Goal: Task Accomplishment & Management: Manage account settings

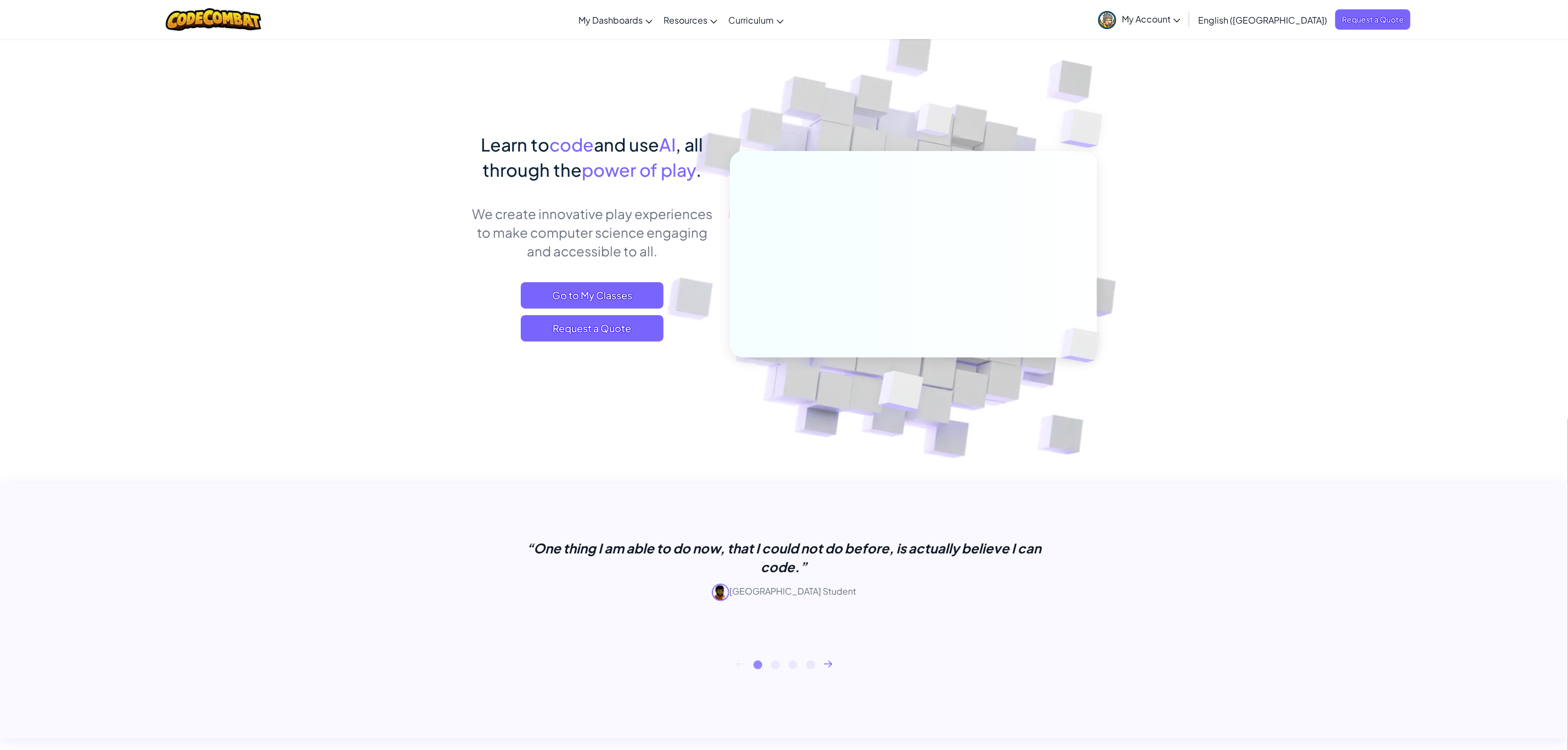
click at [1181, 17] on span "My Account" at bounding box center [1151, 18] width 59 height 11
click at [1210, 176] on link "Test as Student" at bounding box center [1152, 172] width 116 height 16
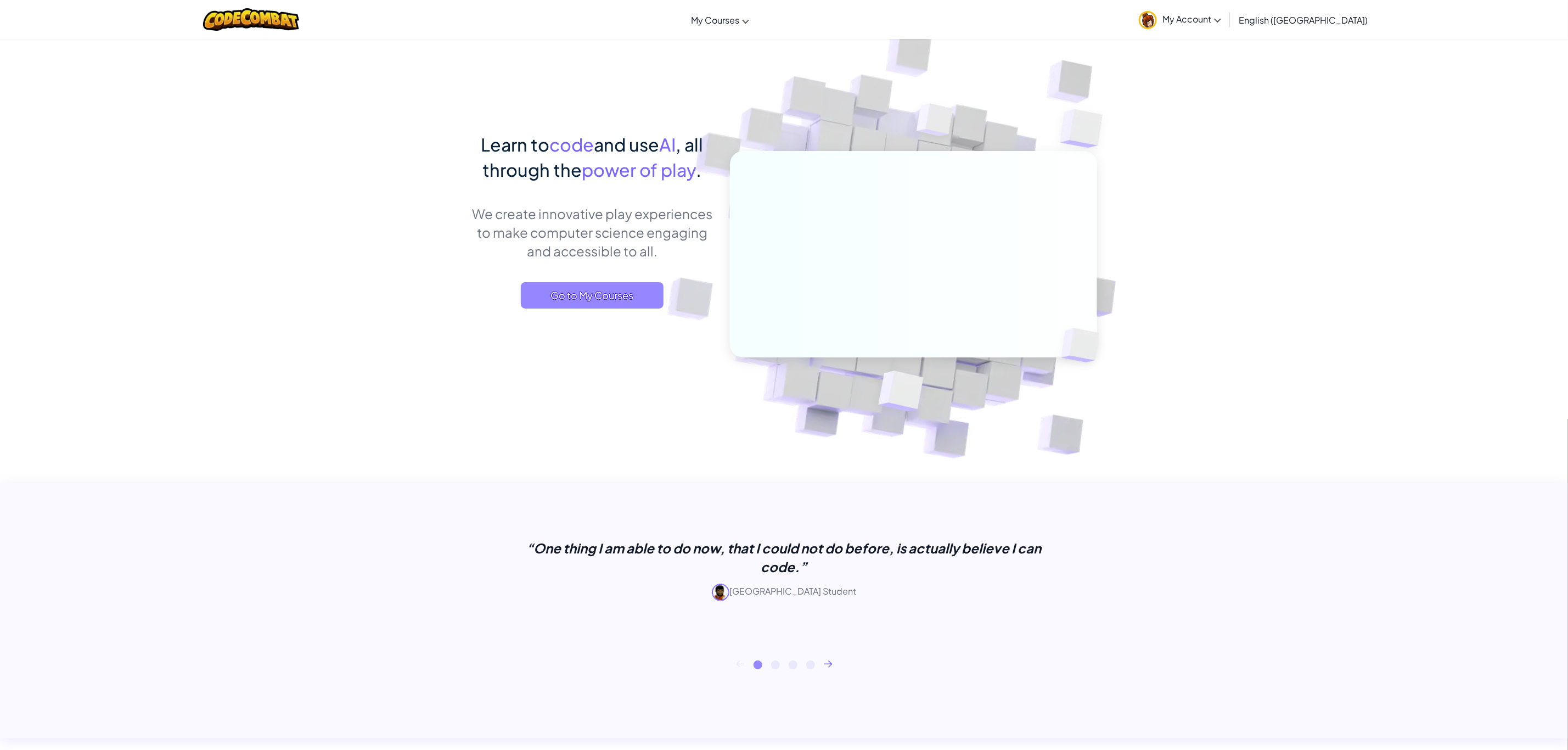
click at [572, 297] on span "Go to My Courses" at bounding box center [592, 296] width 142 height 26
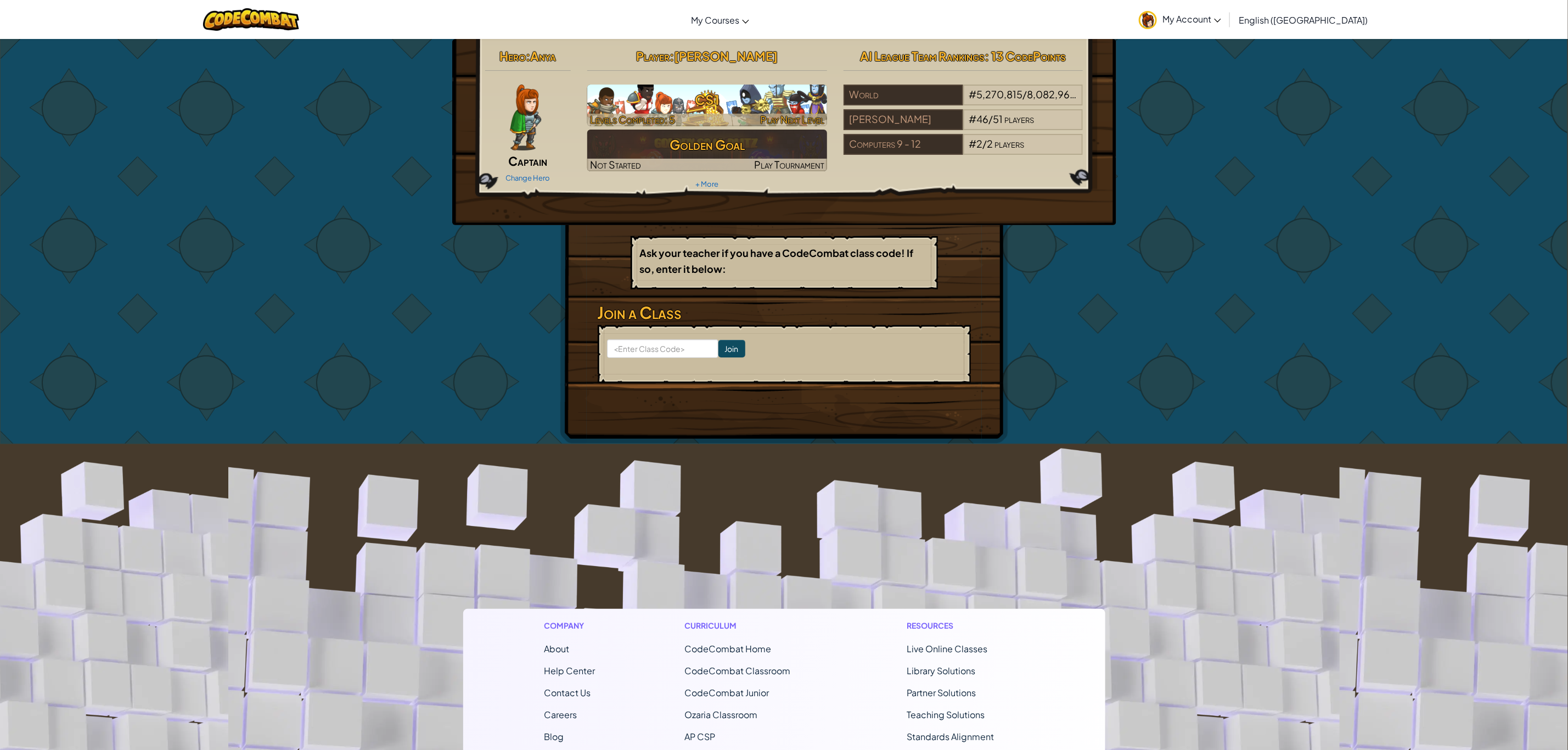
click at [739, 106] on h3 "CS1" at bounding box center [707, 99] width 240 height 24
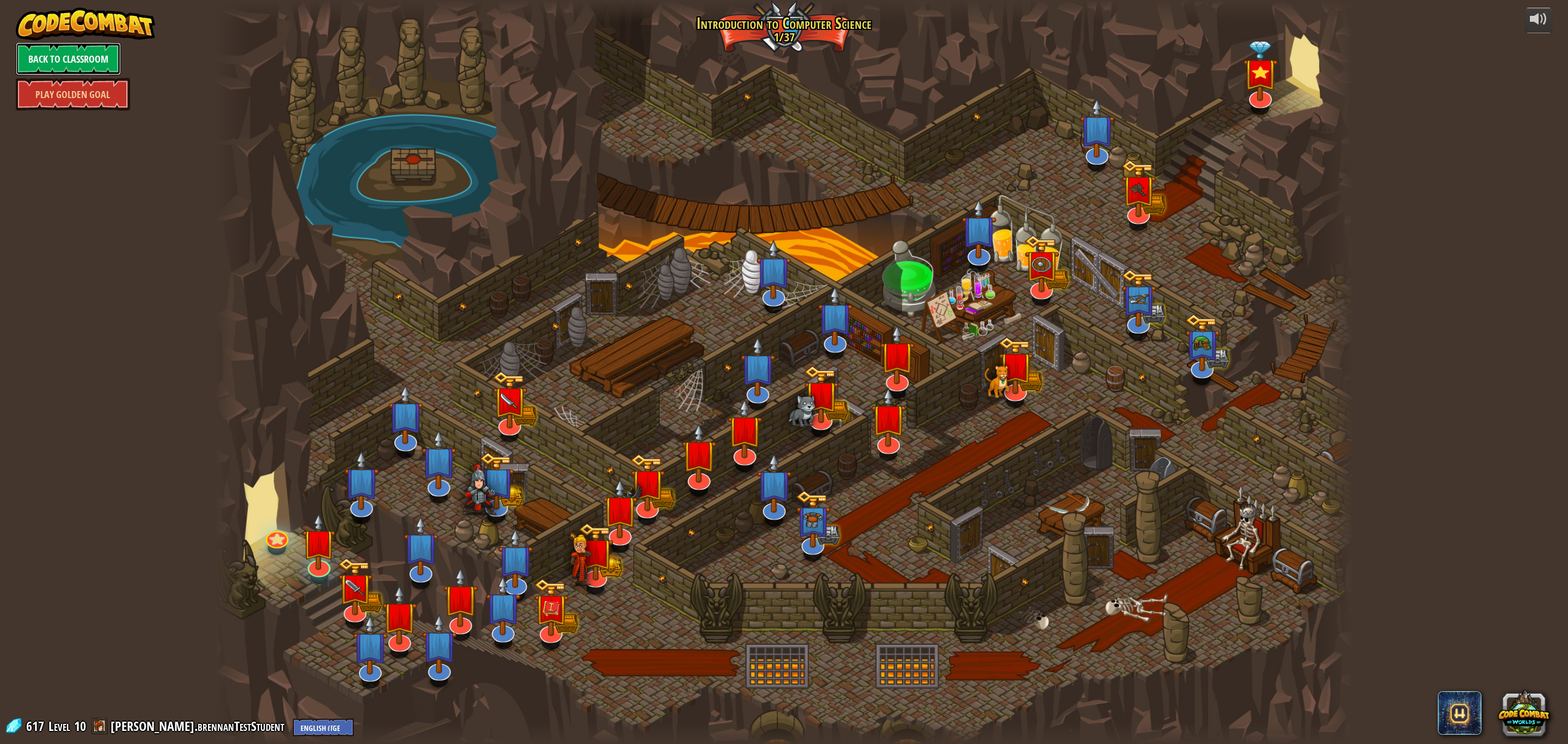
click at [84, 60] on link "Back to Classroom" at bounding box center [68, 59] width 105 height 33
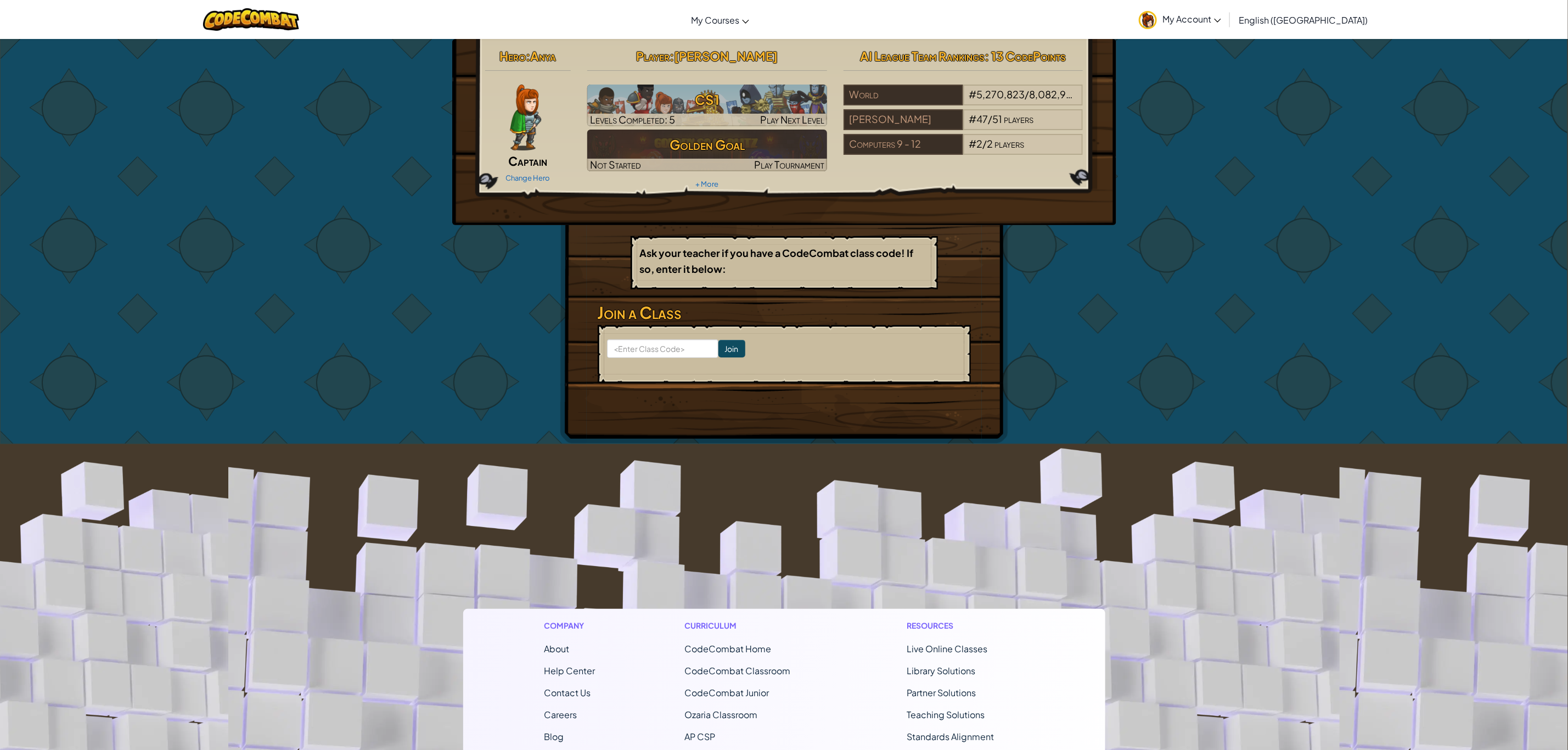
click at [1221, 17] on span "My Account" at bounding box center [1191, 18] width 59 height 11
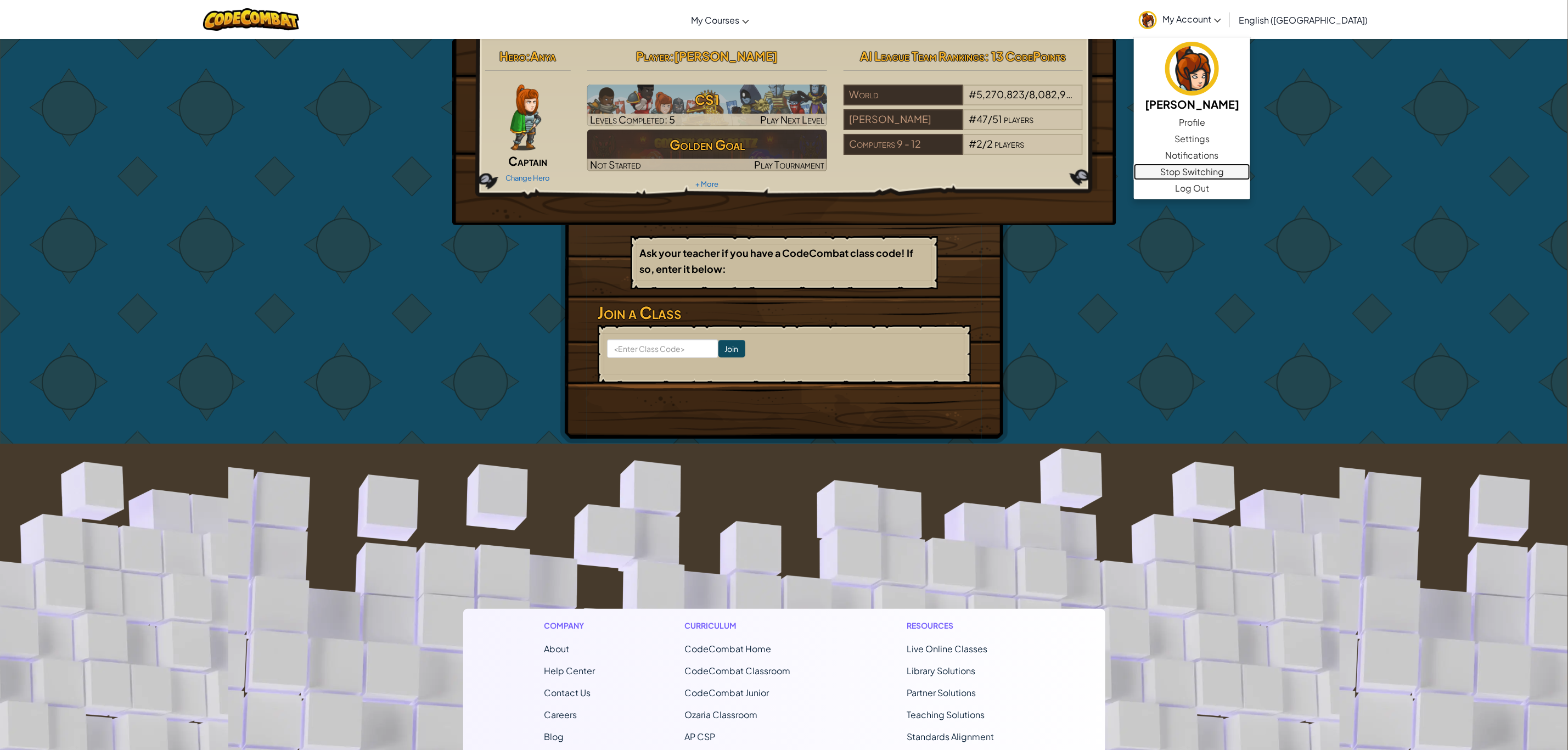
click at [1251, 168] on link "Stop Switching" at bounding box center [1192, 172] width 116 height 16
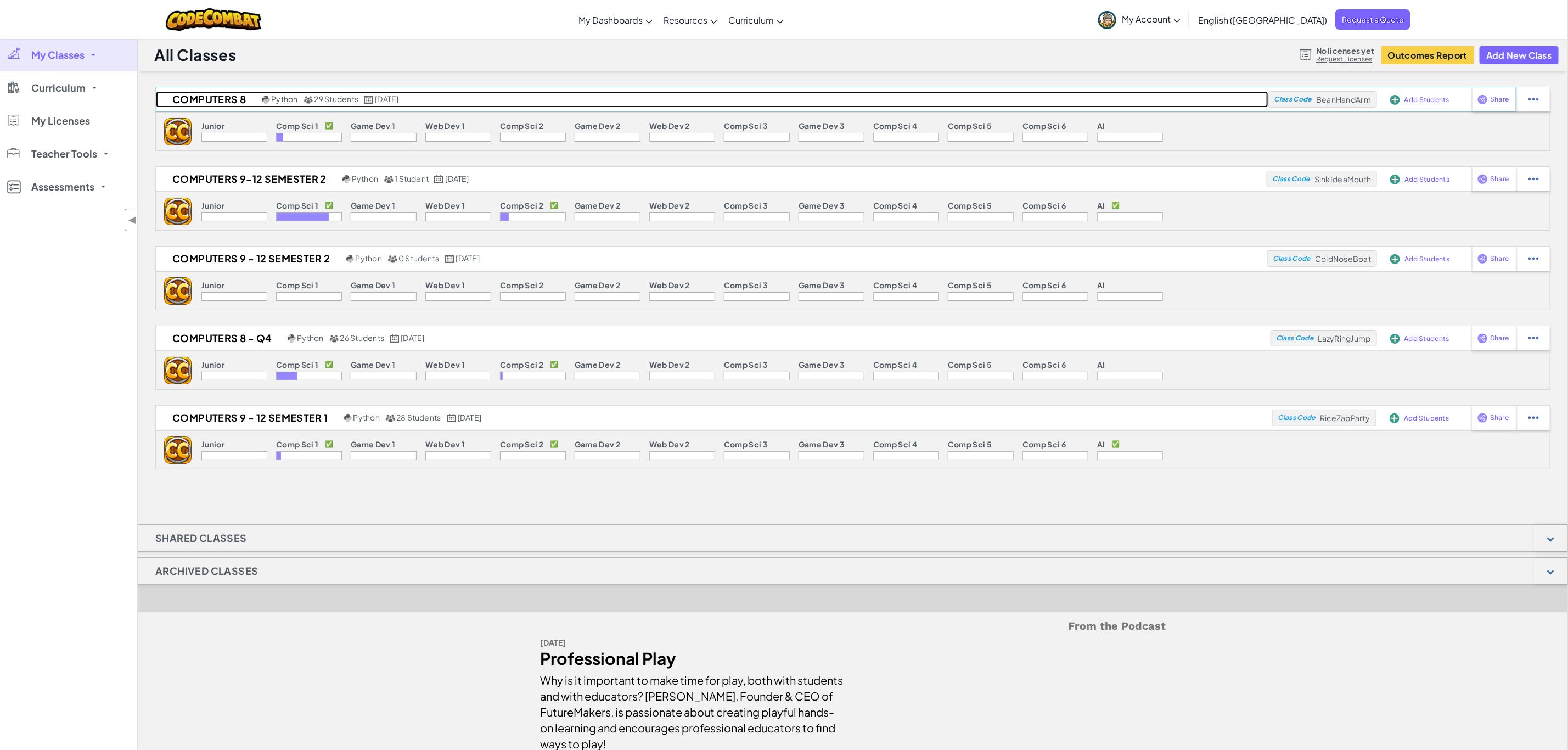
click at [201, 98] on h2 "Computers 8" at bounding box center [207, 99] width 103 height 16
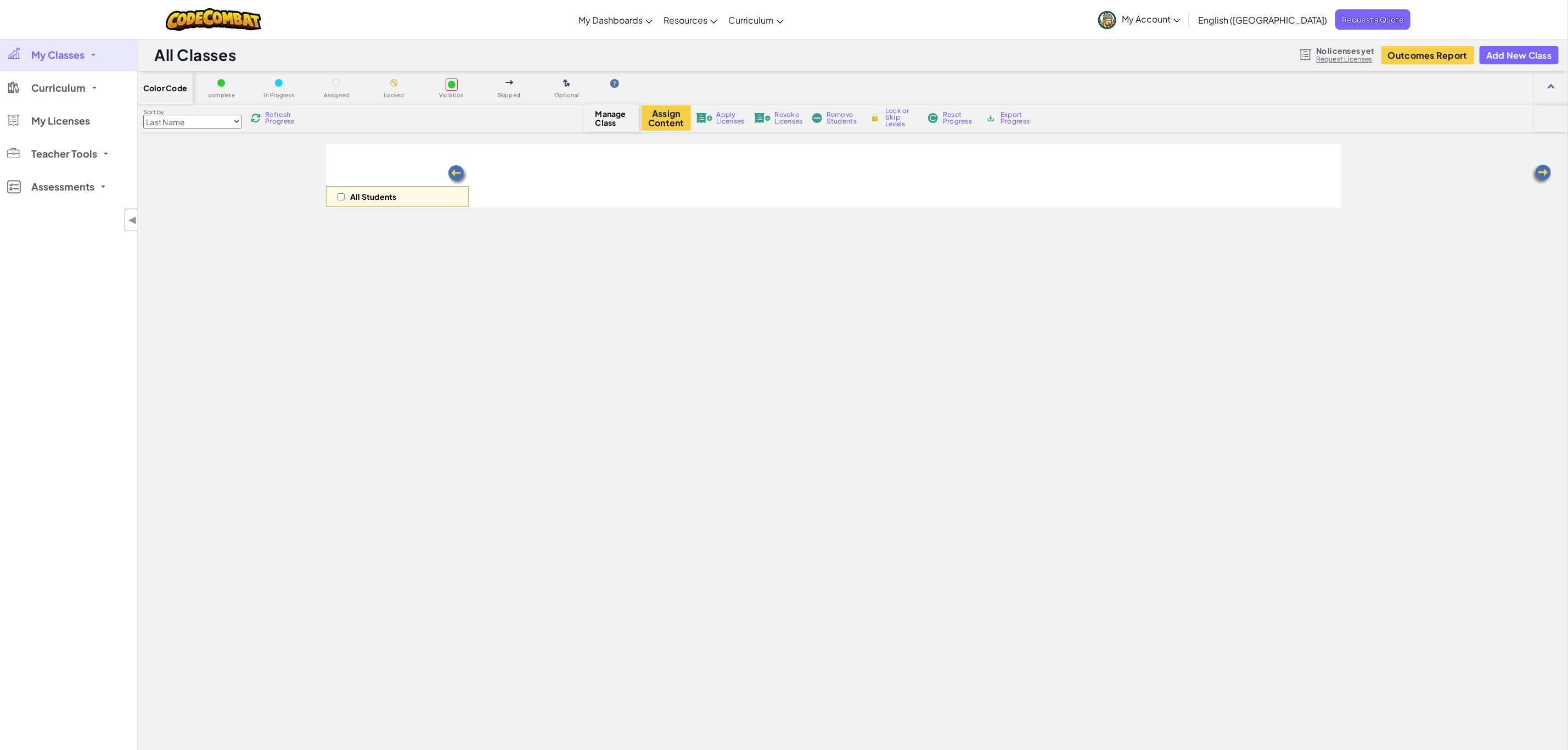
select select "560f1a9f22961295f9427742"
